Goal: Task Accomplishment & Management: Manage account settings

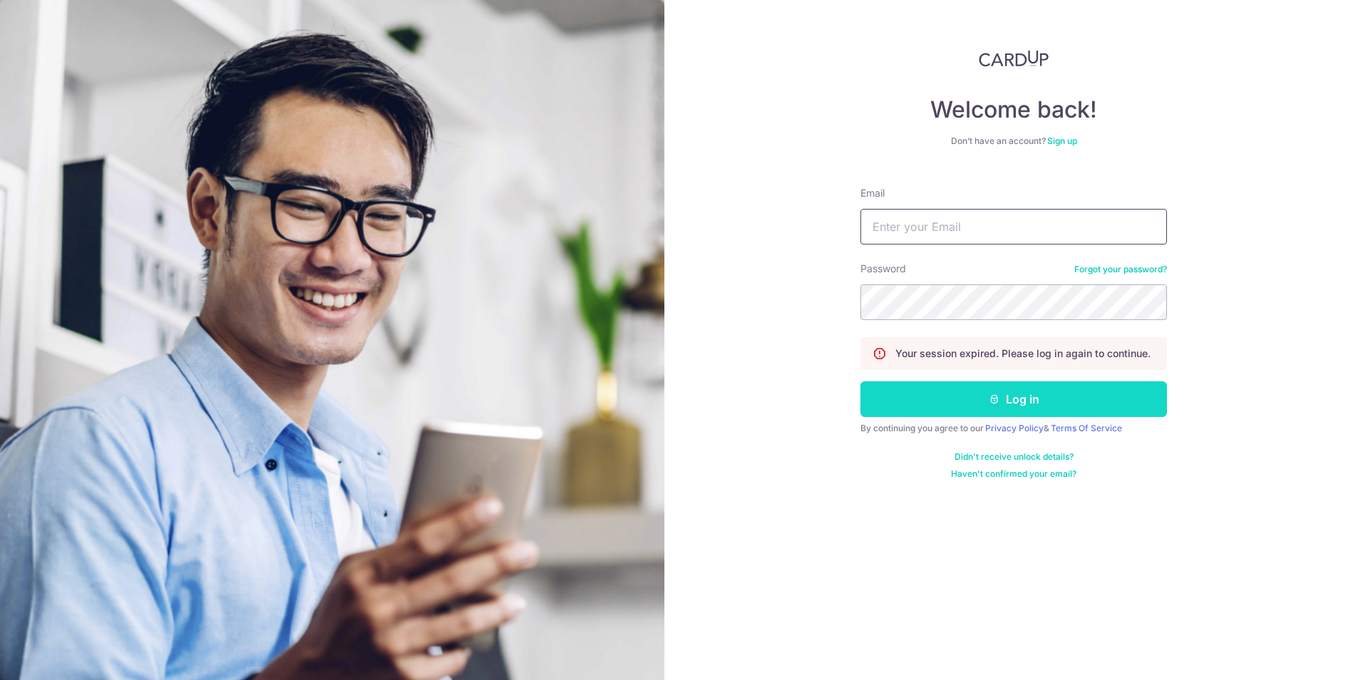
type input "[EMAIL_ADDRESS][DOMAIN_NAME]"
click at [989, 401] on icon "submit" at bounding box center [994, 398] width 11 height 11
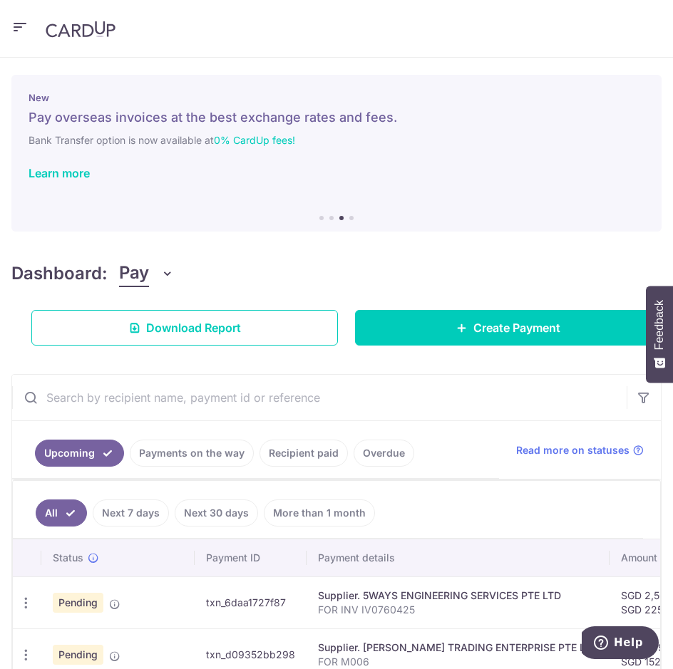
click at [538, 183] on div "New Pay overseas invoices at the best exchange rates and fees. Bank Transfer op…" at bounding box center [336, 145] width 650 height 140
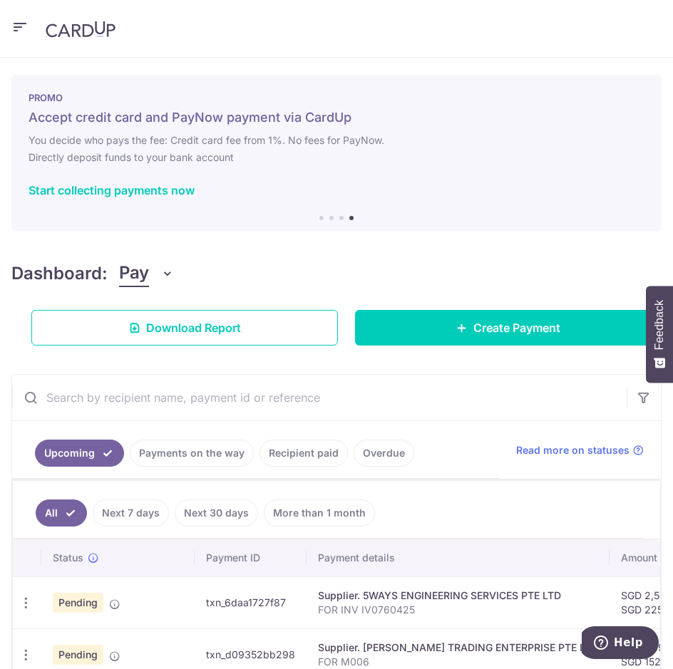
click at [16, 29] on icon "button" at bounding box center [19, 28] width 17 height 18
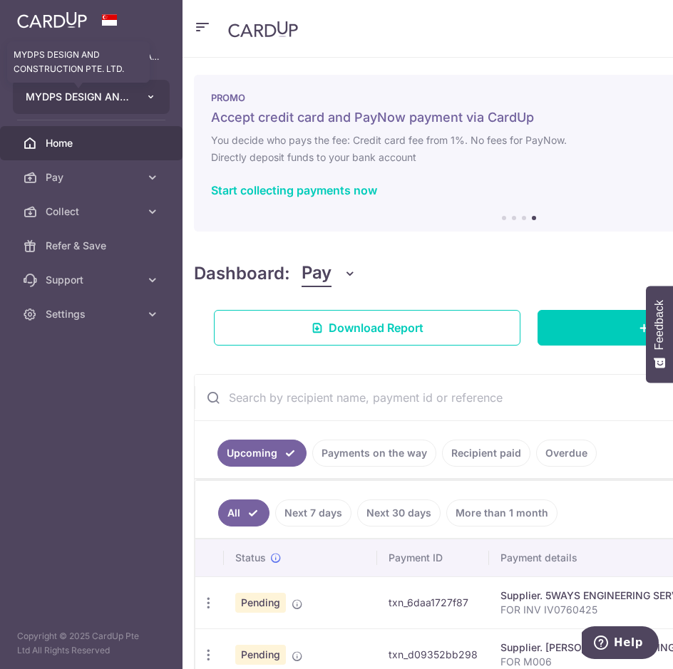
click at [95, 97] on span "MYDPS DESIGN AND CONSTRUCTION PTE. LTD." at bounding box center [78, 97] width 105 height 14
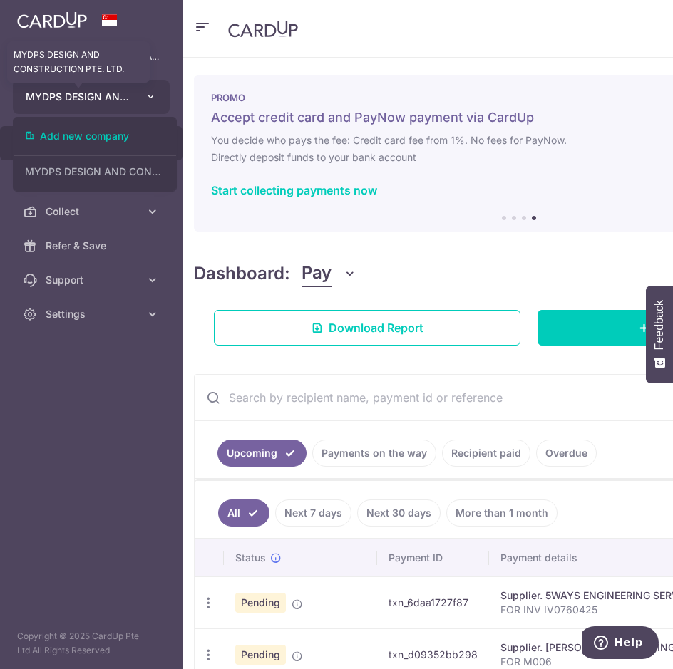
click at [95, 97] on span "MYDPS DESIGN AND CONSTRUCTION PTE. LTD." at bounding box center [78, 97] width 105 height 14
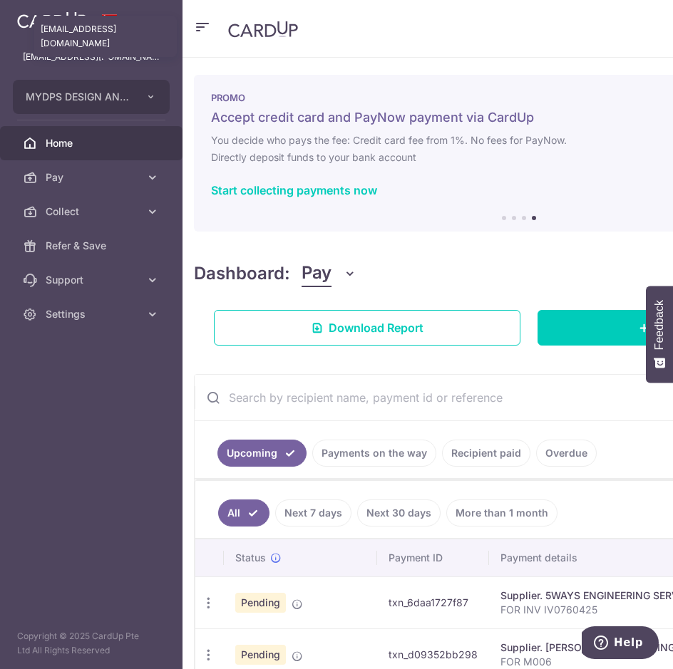
click at [95, 61] on p "[EMAIL_ADDRESS][DOMAIN_NAME]" at bounding box center [91, 57] width 137 height 14
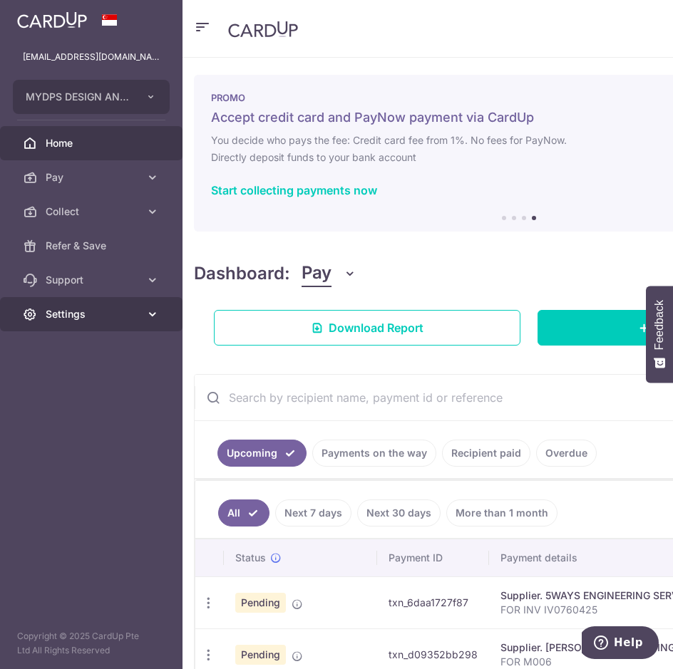
click at [93, 313] on span "Settings" at bounding box center [93, 314] width 94 height 14
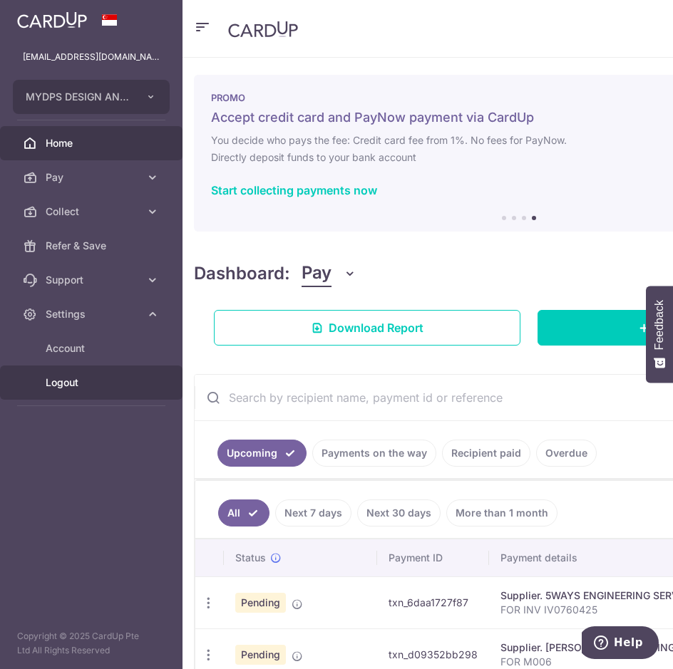
click at [75, 383] on span "Logout" at bounding box center [93, 383] width 94 height 14
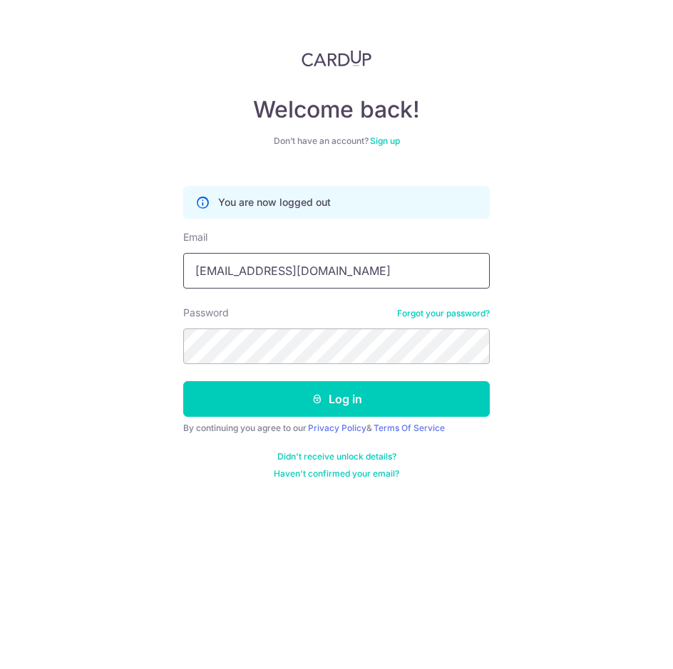
click at [302, 269] on input "[EMAIL_ADDRESS][DOMAIN_NAME]" at bounding box center [336, 271] width 306 height 36
click at [349, 261] on input "[EMAIL_ADDRESS][DOMAIN_NAME]" at bounding box center [336, 271] width 306 height 36
type input "[EMAIL_ADDRESS][DOMAIN_NAME]"
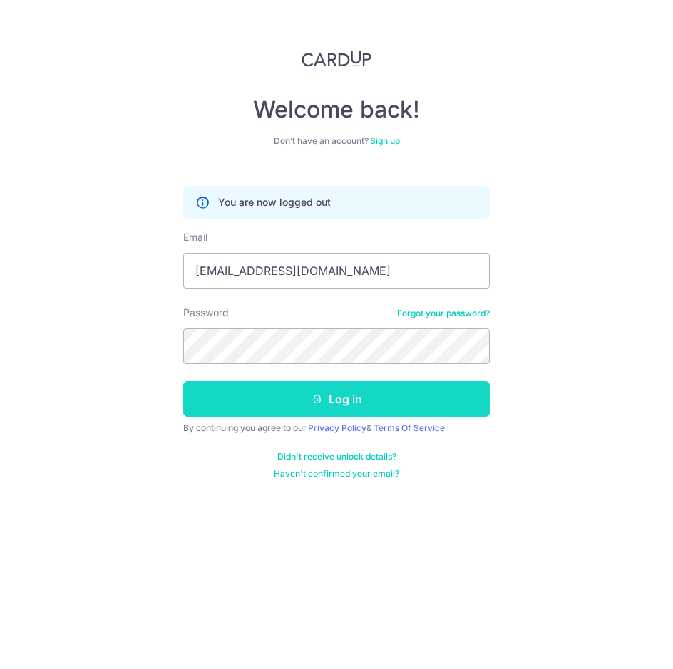
click at [326, 383] on button "Log in" at bounding box center [336, 399] width 306 height 36
